Goal: Task Accomplishment & Management: Use online tool/utility

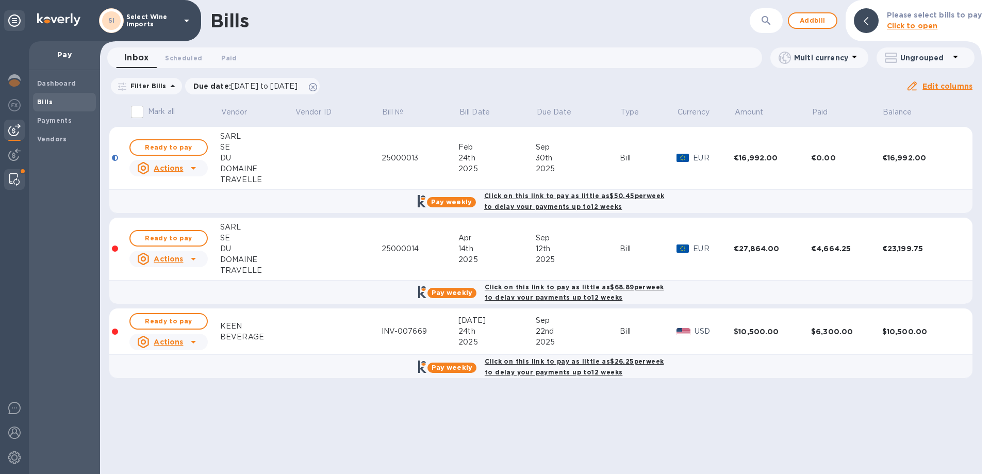
click at [10, 173] on div at bounding box center [14, 179] width 19 height 21
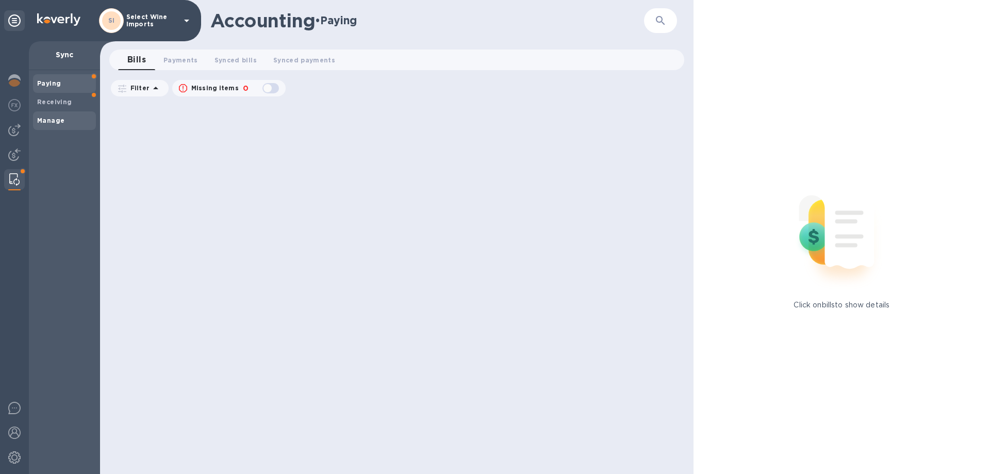
click at [49, 120] on b "Manage" at bounding box center [50, 121] width 27 height 8
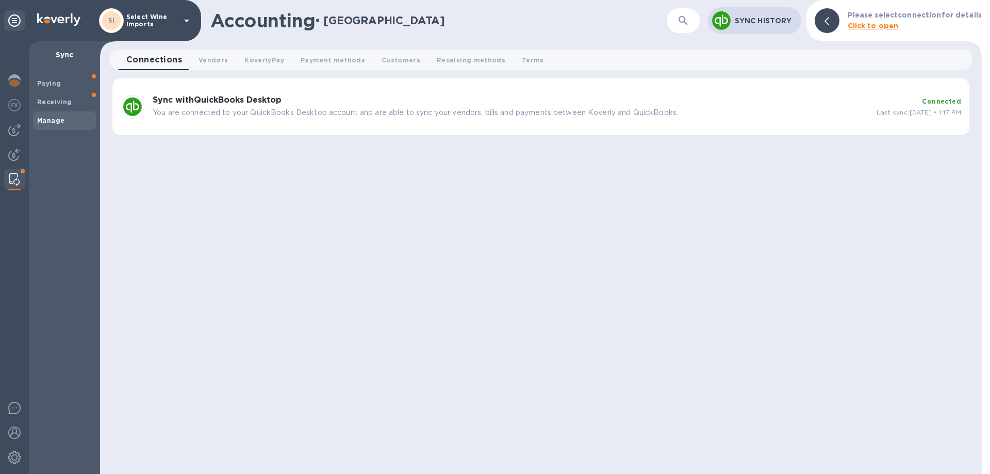
click at [198, 96] on b "Sync with QuickBooks Desktop" at bounding box center [217, 100] width 129 height 10
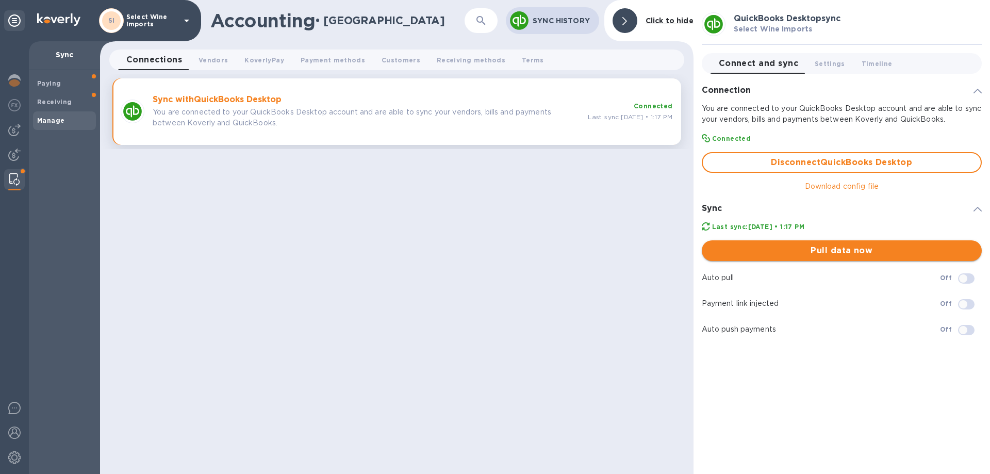
click at [847, 250] on span "Pull data now" at bounding box center [841, 250] width 263 height 12
click at [344, 370] on div "Accounting • Manage ​ Sync History Click to hide Connections 0 Vendors 0 Koverl…" at bounding box center [396, 237] width 593 height 474
click at [18, 130] on img at bounding box center [14, 130] width 12 height 12
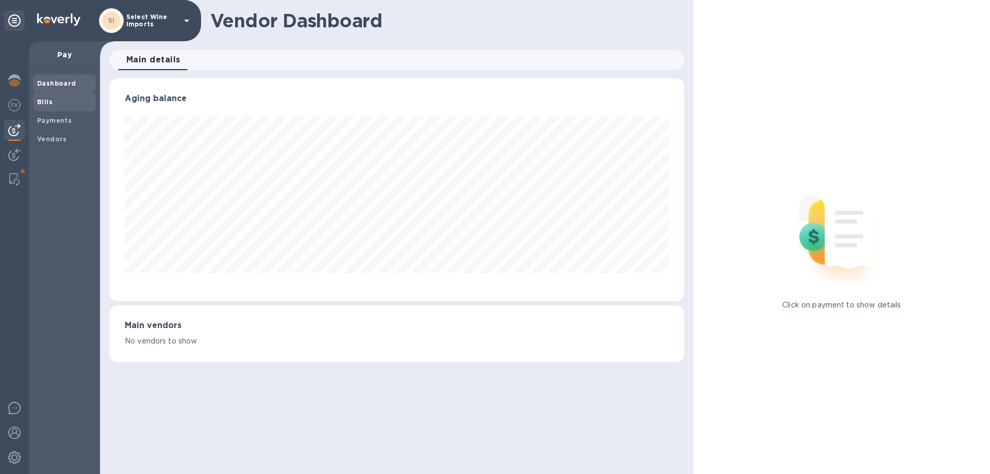
scroll to position [223, 574]
click at [47, 99] on b "Bills" at bounding box center [44, 102] width 15 height 8
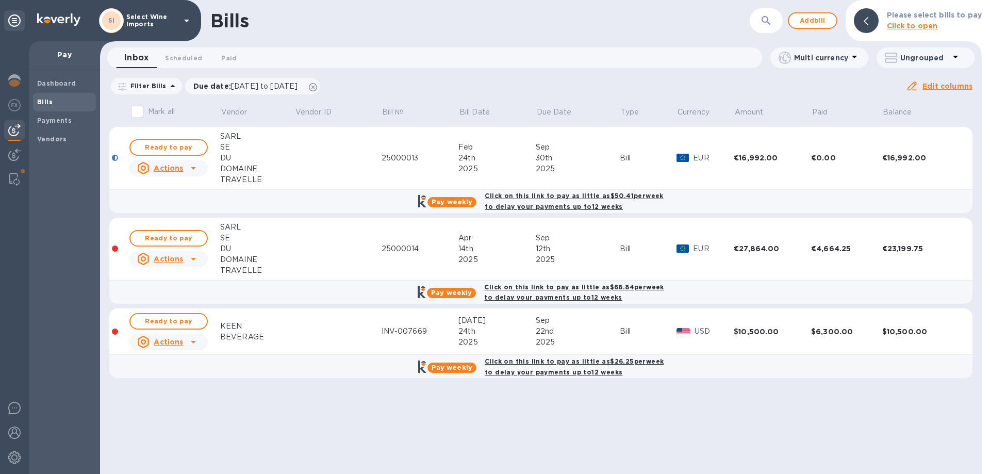
click at [42, 100] on b "Bills" at bounding box center [44, 102] width 15 height 8
click at [45, 101] on b "Bills" at bounding box center [44, 102] width 15 height 8
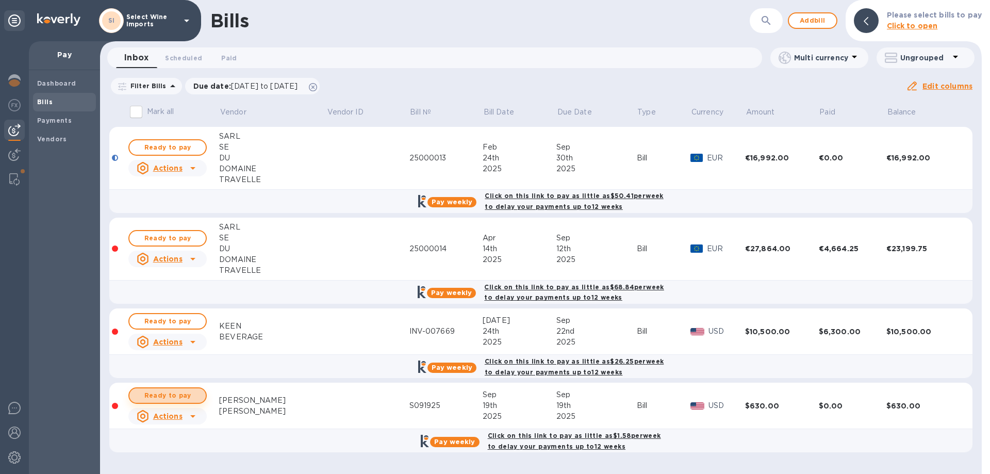
click at [168, 395] on span "Ready to pay" at bounding box center [168, 395] width 60 height 12
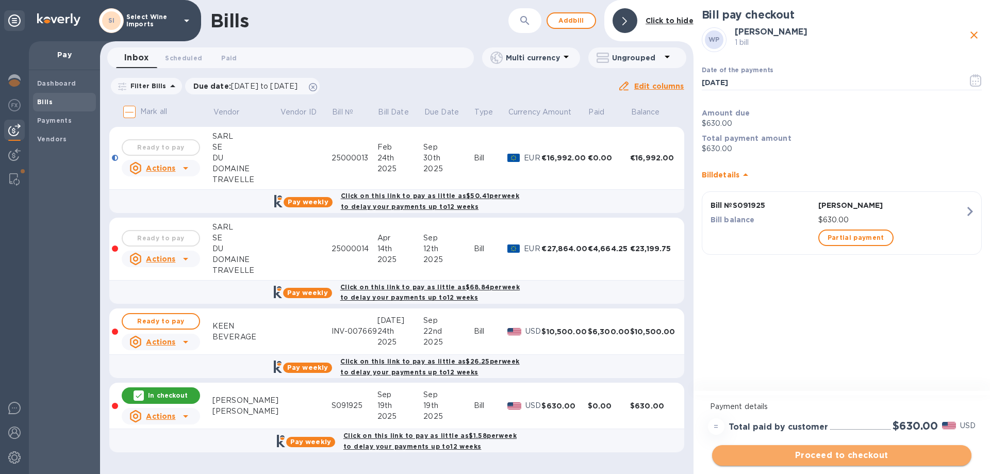
click at [821, 453] on span "Proceed to checkout" at bounding box center [841, 455] width 243 height 12
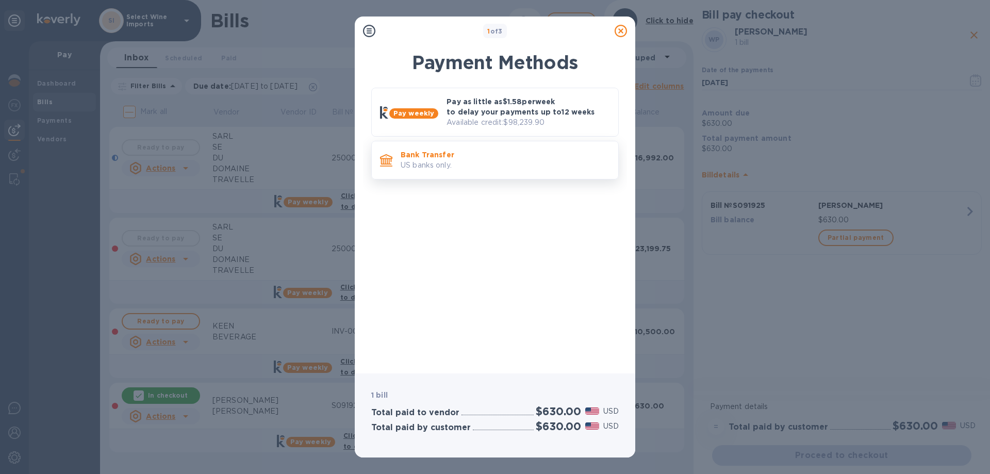
click at [431, 157] on p "Bank Transfer" at bounding box center [505, 154] width 209 height 10
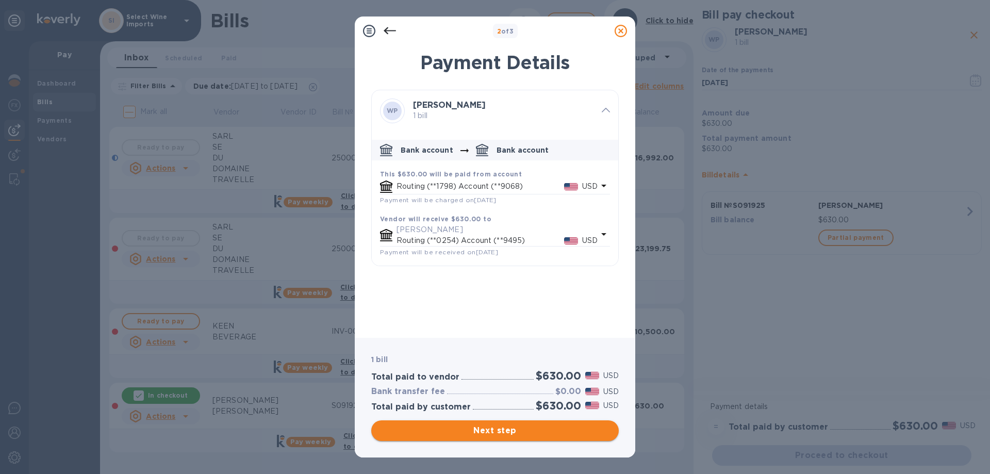
click at [499, 430] on span "Next step" at bounding box center [494, 430] width 231 height 12
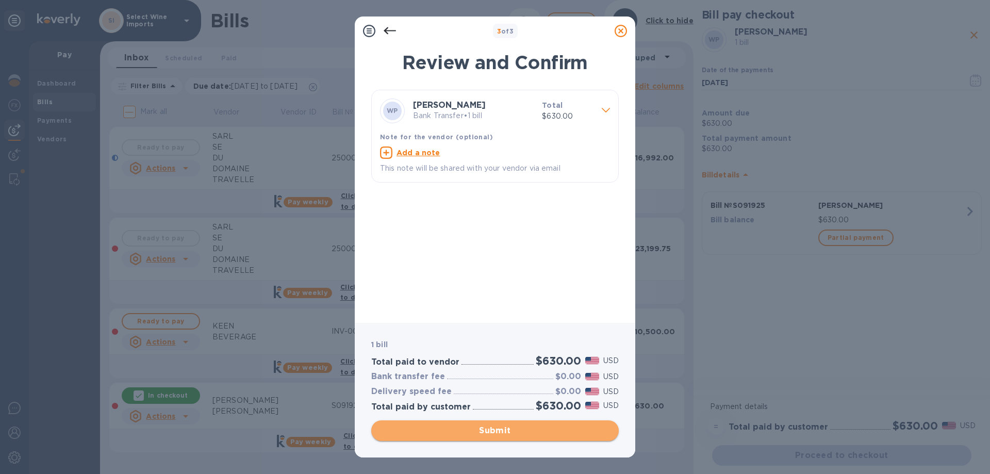
click at [490, 430] on span "Submit" at bounding box center [494, 430] width 231 height 12
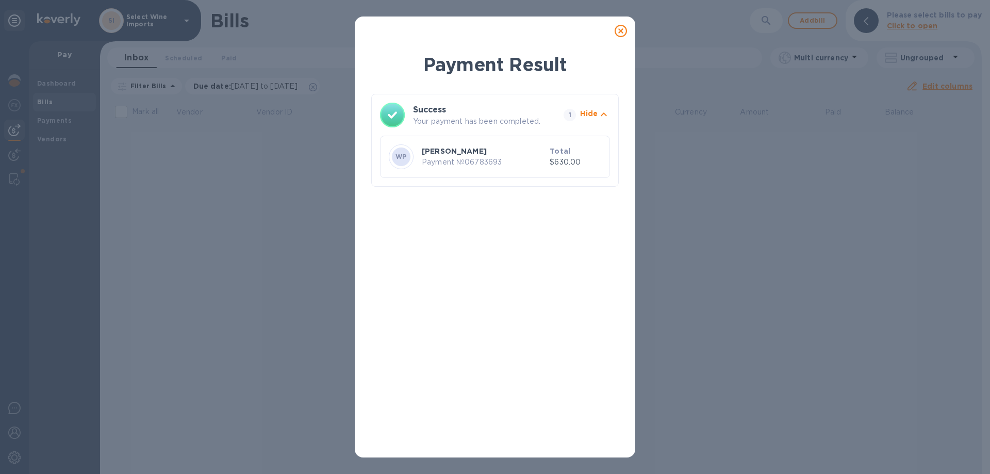
click at [616, 29] on icon at bounding box center [620, 31] width 12 height 12
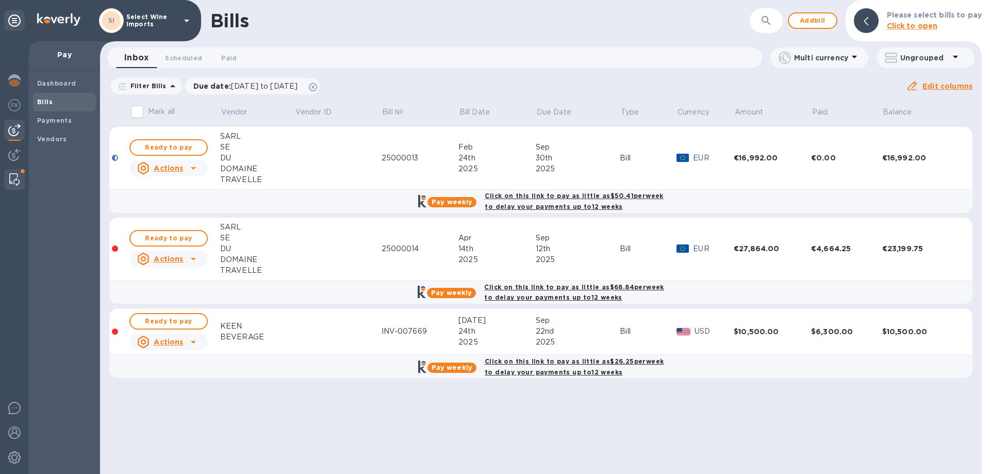
click at [18, 177] on img at bounding box center [14, 179] width 10 height 12
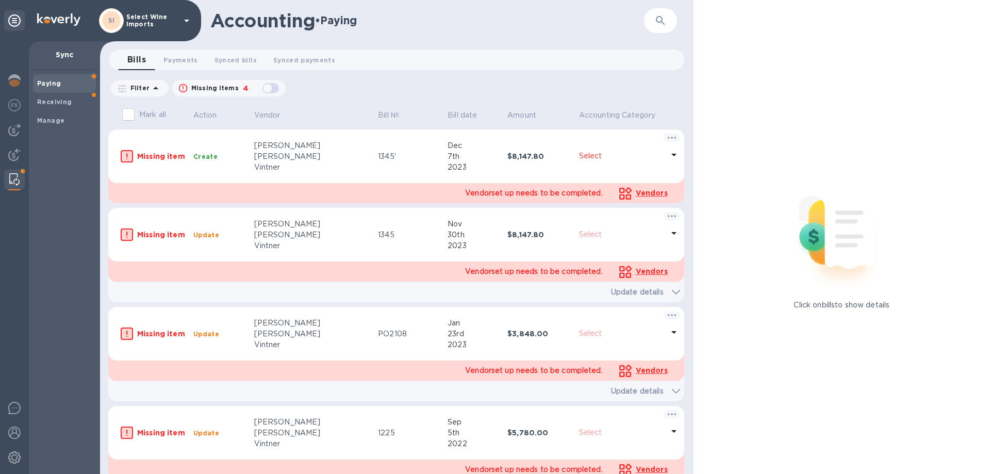
click at [55, 81] on b "Paying" at bounding box center [49, 83] width 24 height 8
click at [171, 64] on span "Payments 0" at bounding box center [180, 60] width 35 height 11
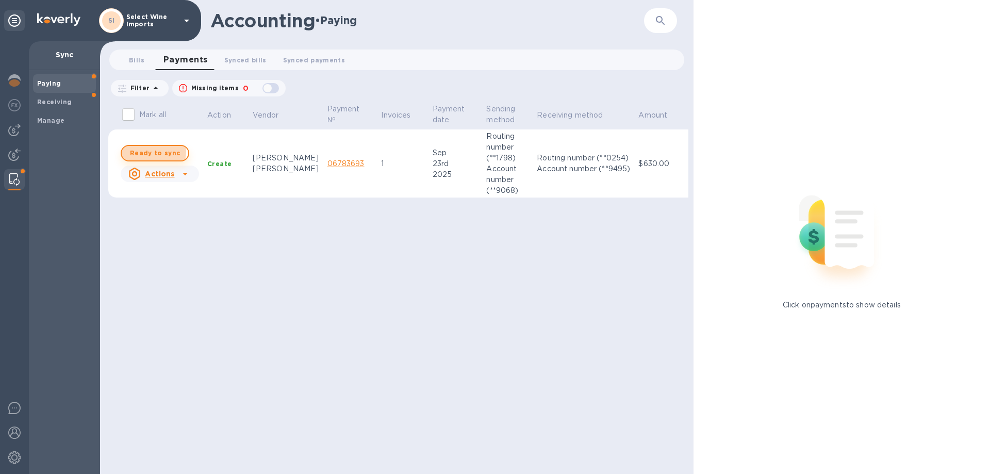
click at [148, 151] on span "Ready to sync" at bounding box center [155, 153] width 50 height 12
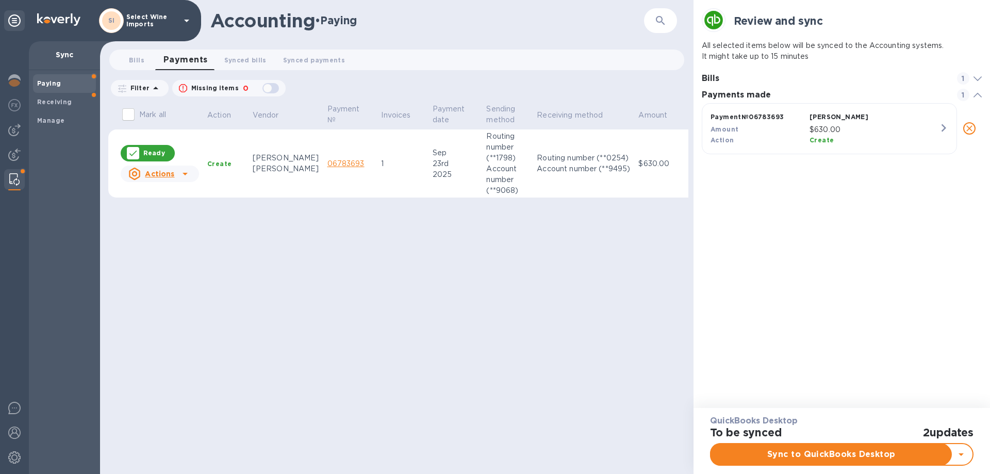
scroll to position [48, 280]
checkbox input "true"
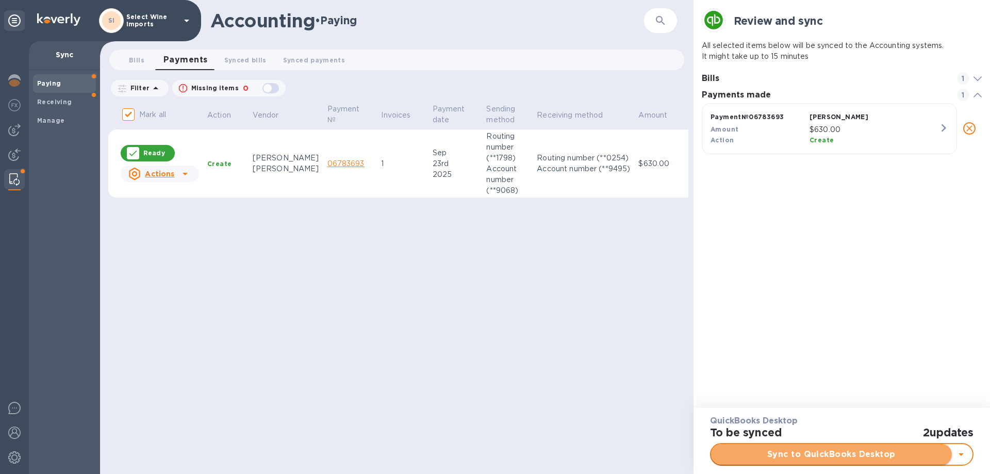
click at [816, 453] on span "Sync to QuickBooks Desktop" at bounding box center [831, 454] width 224 height 12
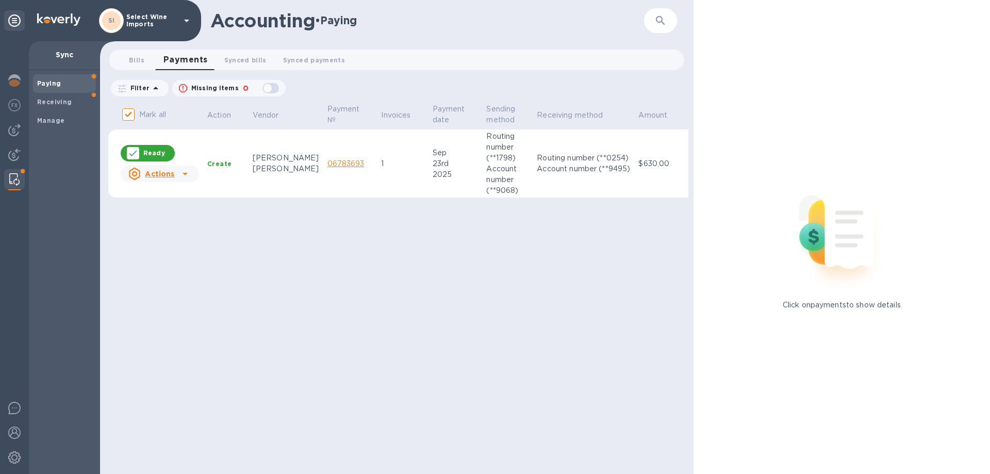
click at [12, 181] on img at bounding box center [14, 179] width 10 height 12
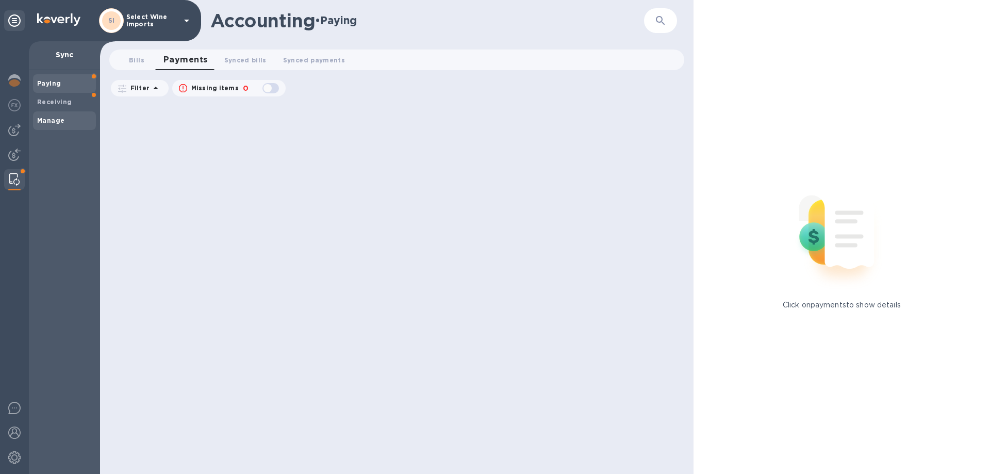
click at [55, 118] on b "Manage" at bounding box center [50, 121] width 27 height 8
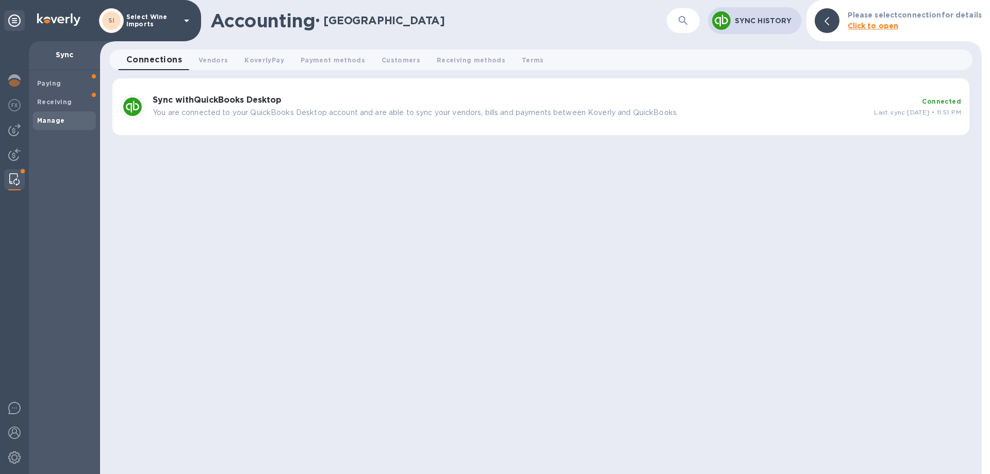
click at [217, 94] on div "Sync with QuickBooks Desktop You are connected to your QuickBooks Desktop accou…" at bounding box center [508, 106] width 721 height 31
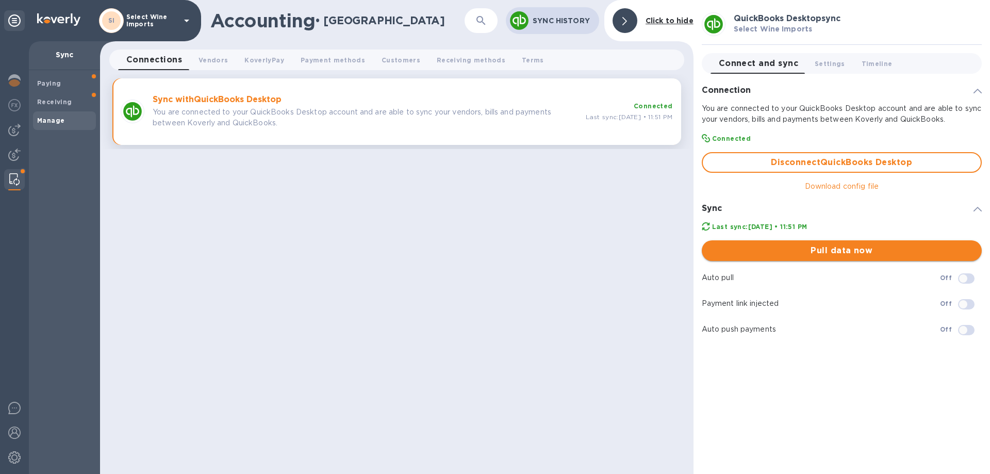
click at [841, 250] on span "Pull data now" at bounding box center [841, 250] width 263 height 12
